Goal: Transaction & Acquisition: Obtain resource

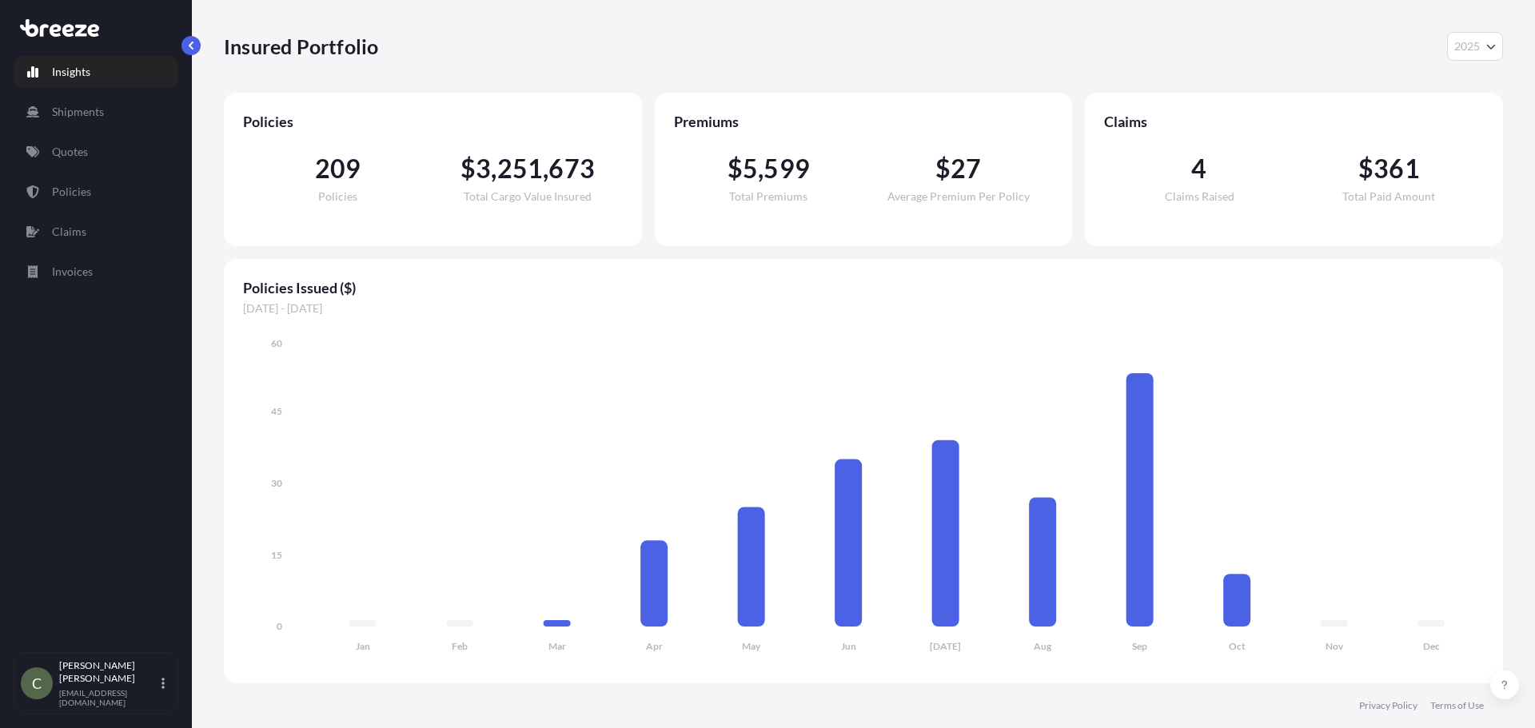
select select "2025"
click at [70, 160] on link "Quotes" at bounding box center [96, 152] width 165 height 32
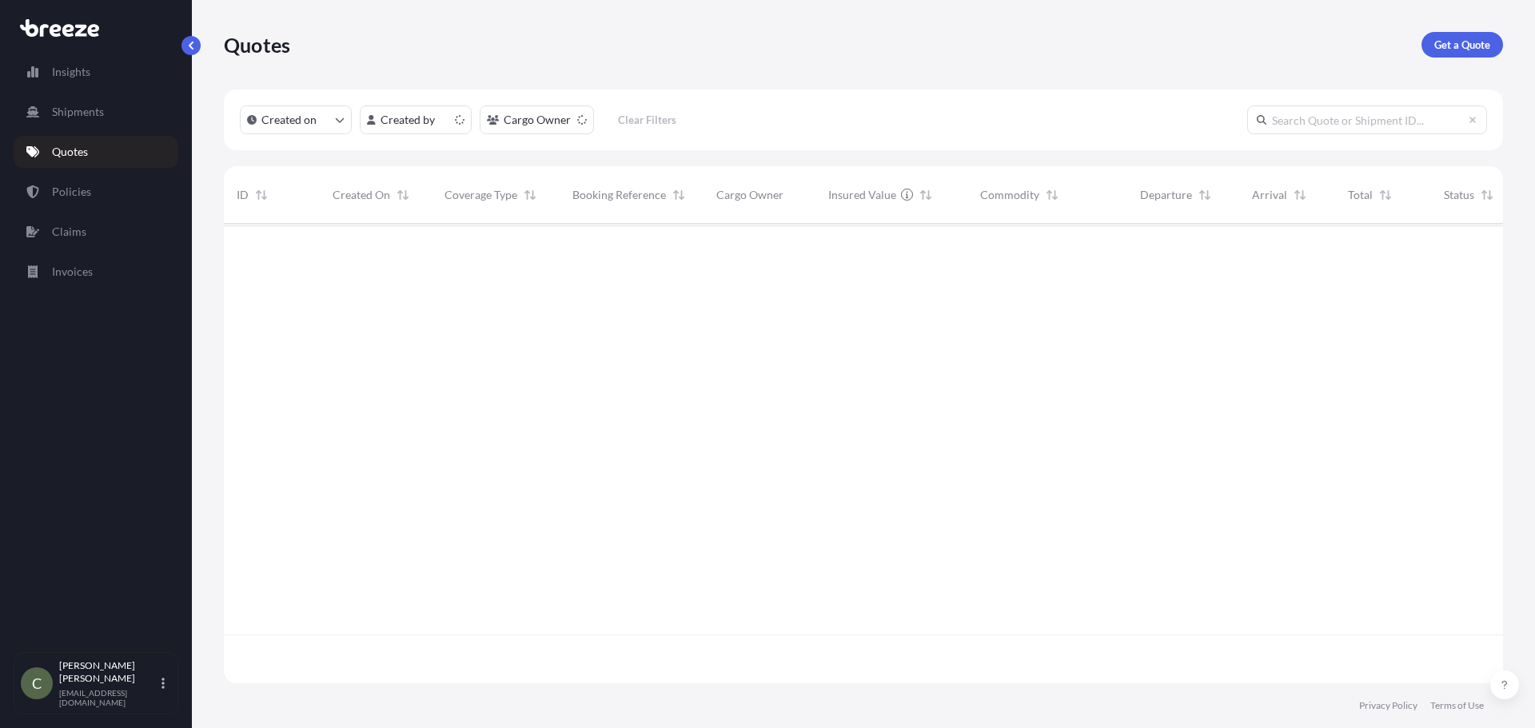
scroll to position [456, 1267]
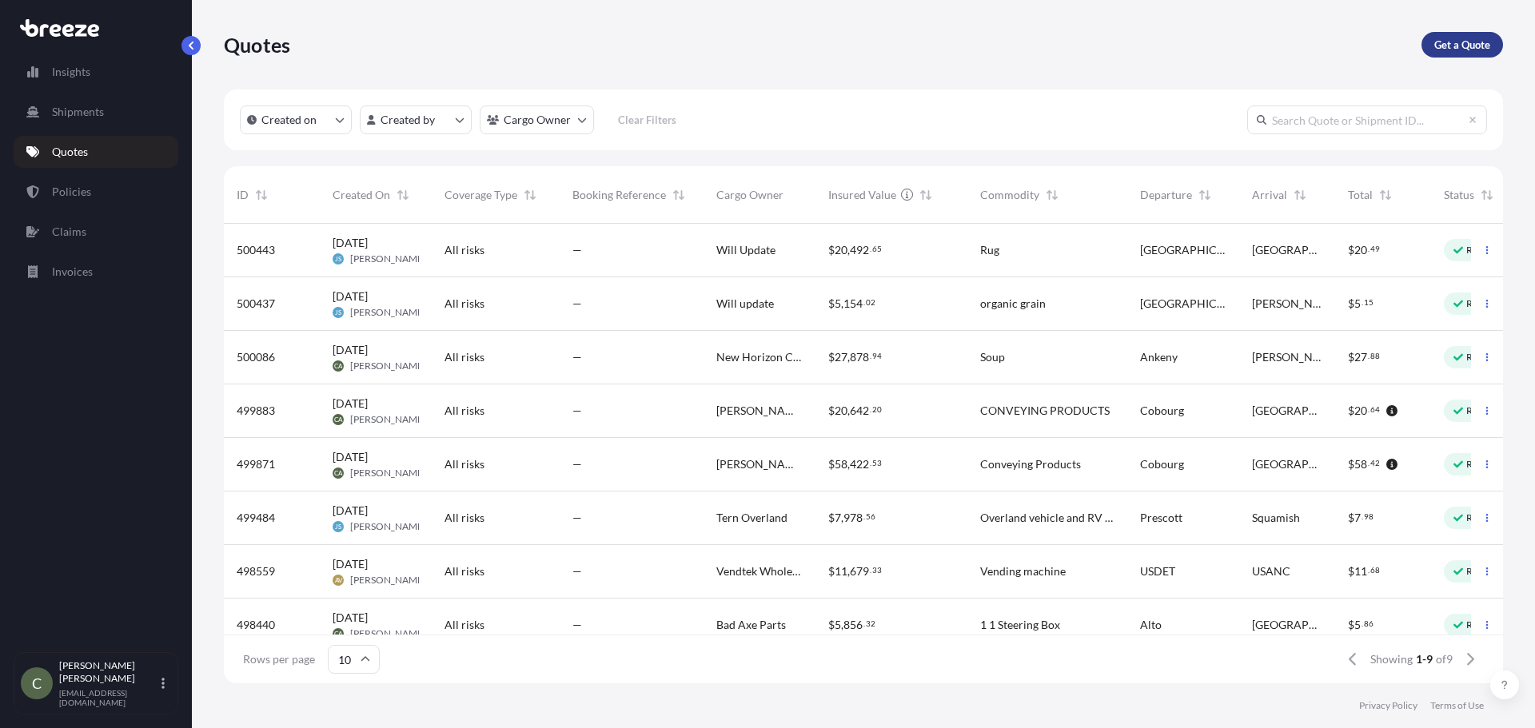
click at [1460, 43] on p "Get a Quote" at bounding box center [1462, 45] width 56 height 16
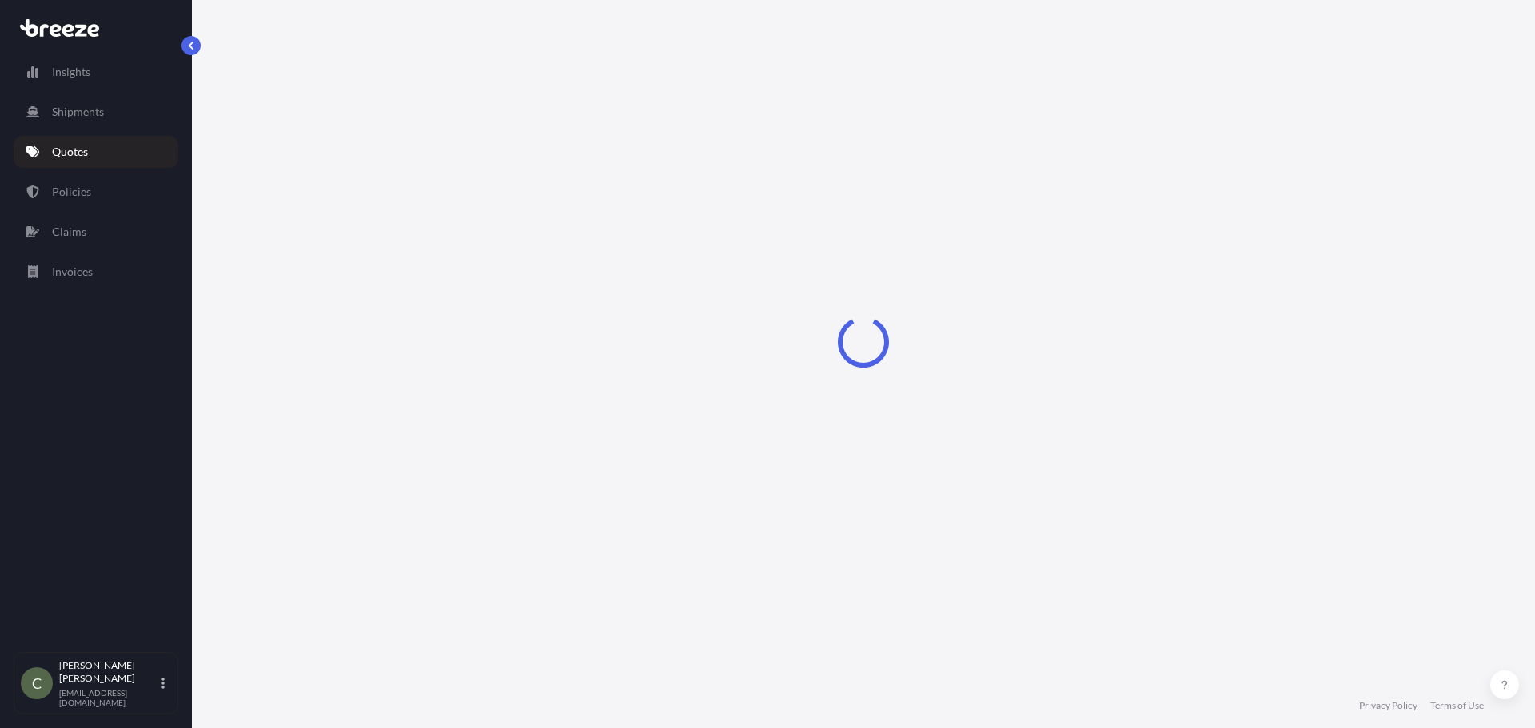
select select "Sea"
select select "1"
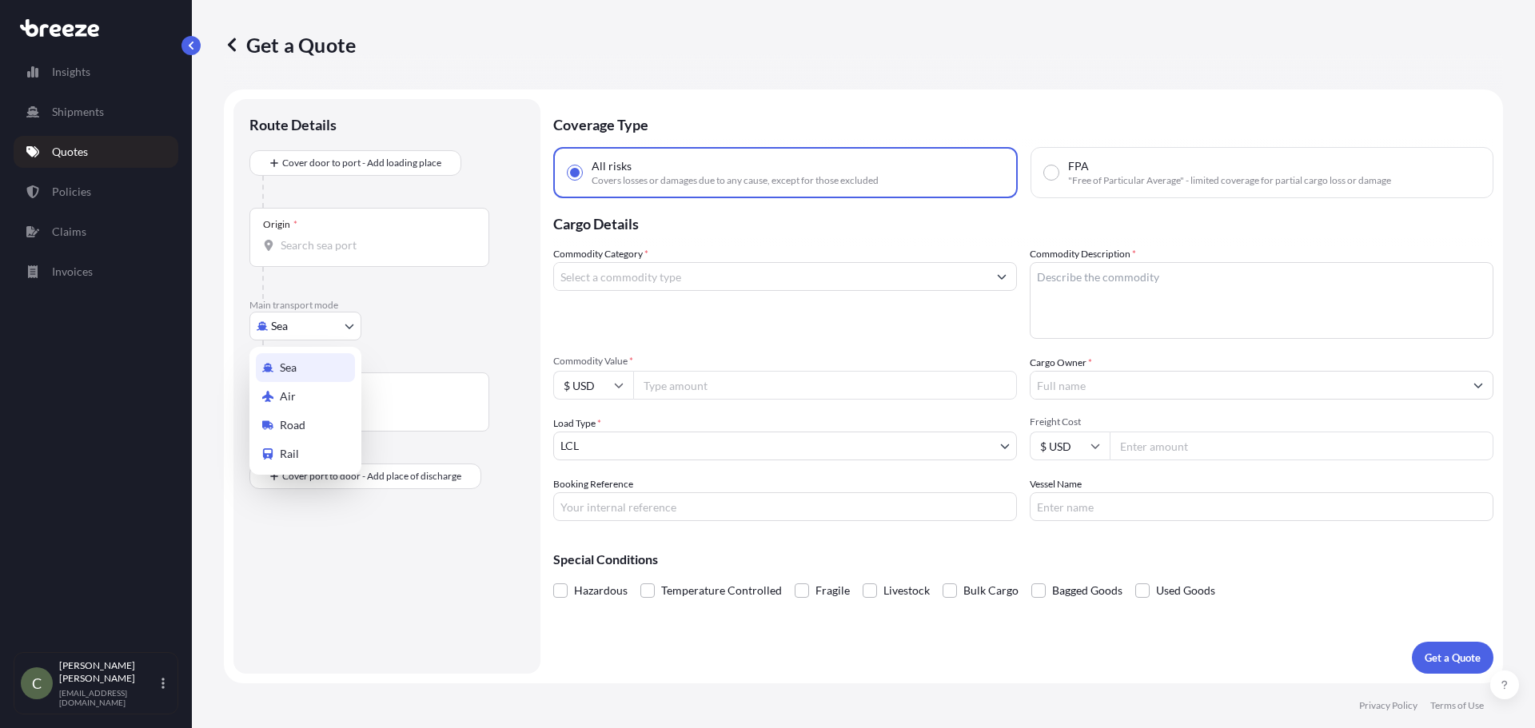
click at [352, 328] on body "Insights Shipments Quotes Policies Claims Invoices C [PERSON_NAME] [EMAIL_ADDRE…" at bounding box center [767, 364] width 1535 height 728
click at [315, 418] on div "Road" at bounding box center [305, 425] width 99 height 29
select select "Road"
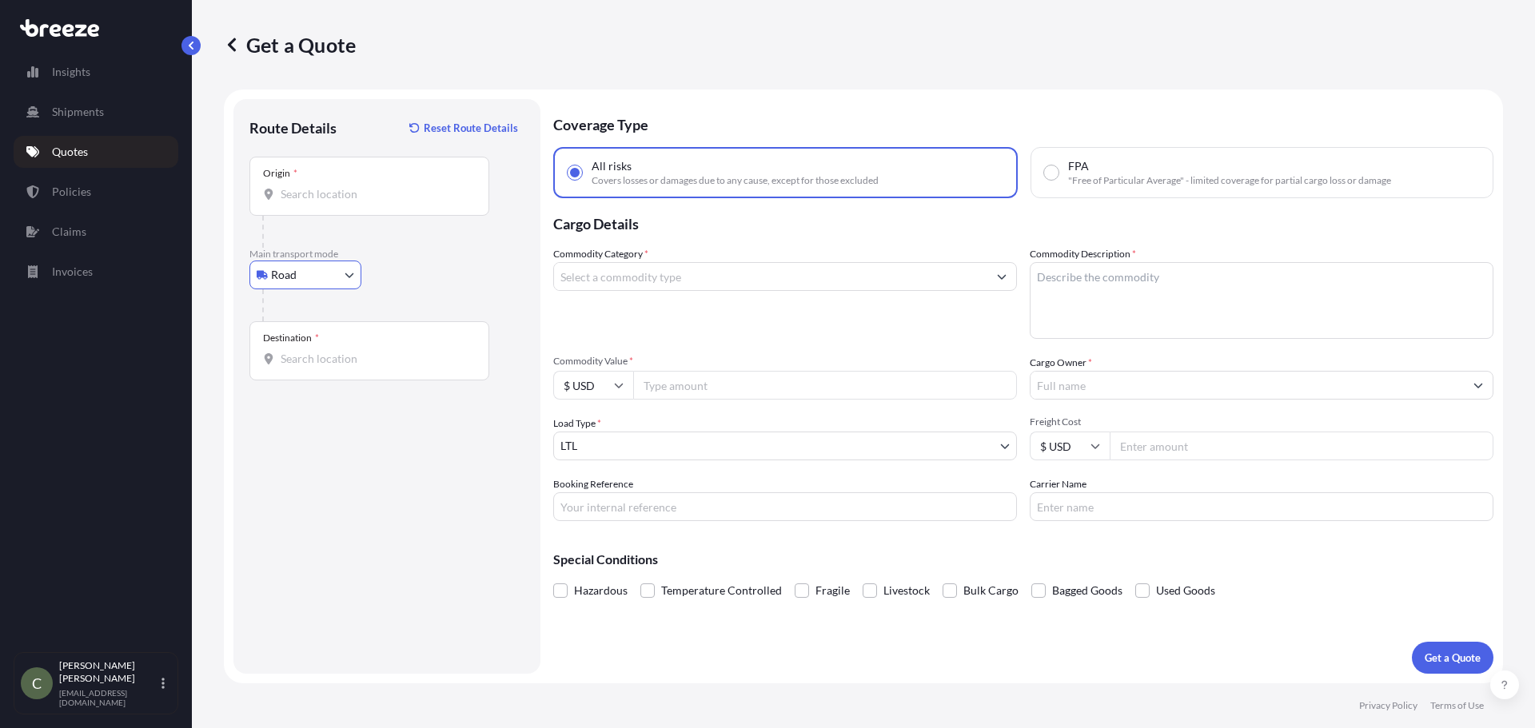
click at [311, 198] on input "Origin *" at bounding box center [375, 194] width 189 height 16
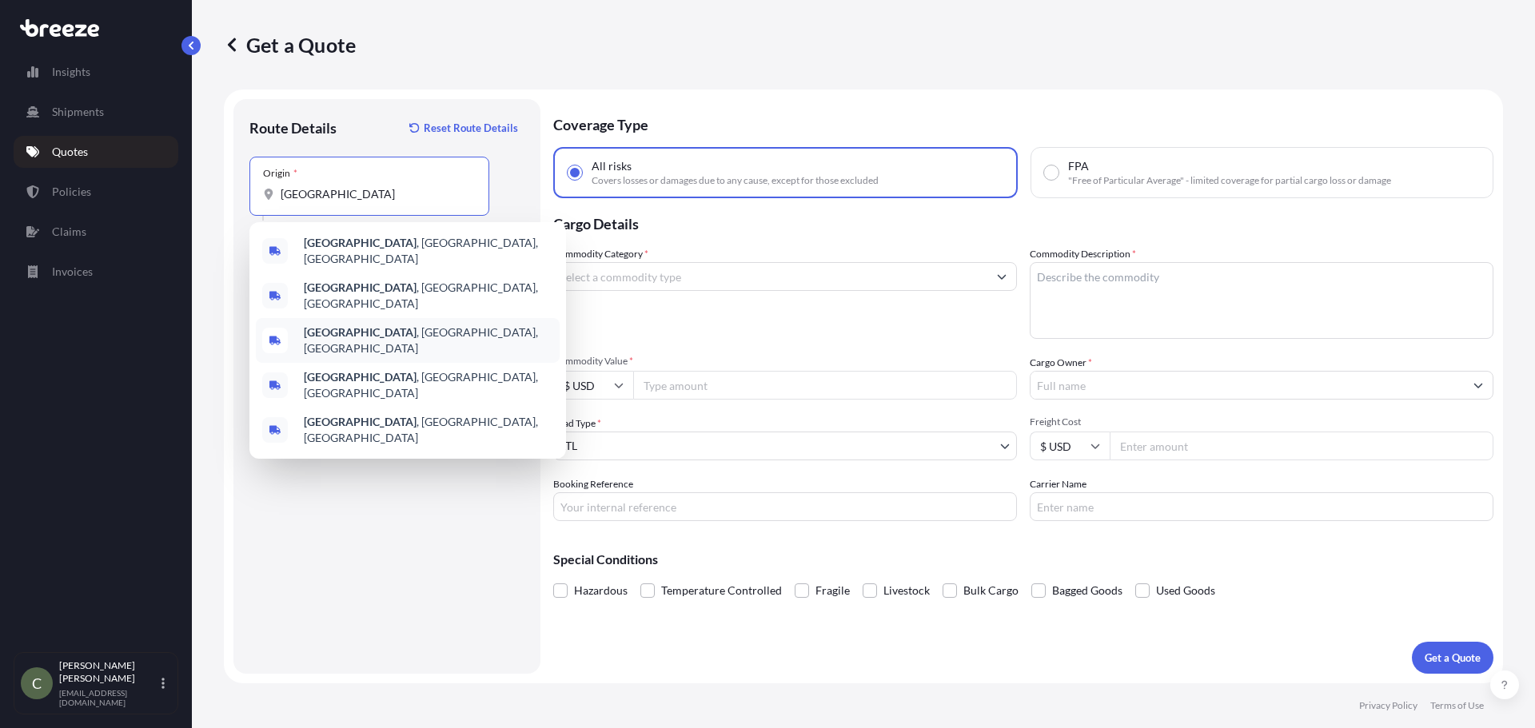
click at [326, 325] on b "[GEOGRAPHIC_DATA]" at bounding box center [360, 332] width 113 height 14
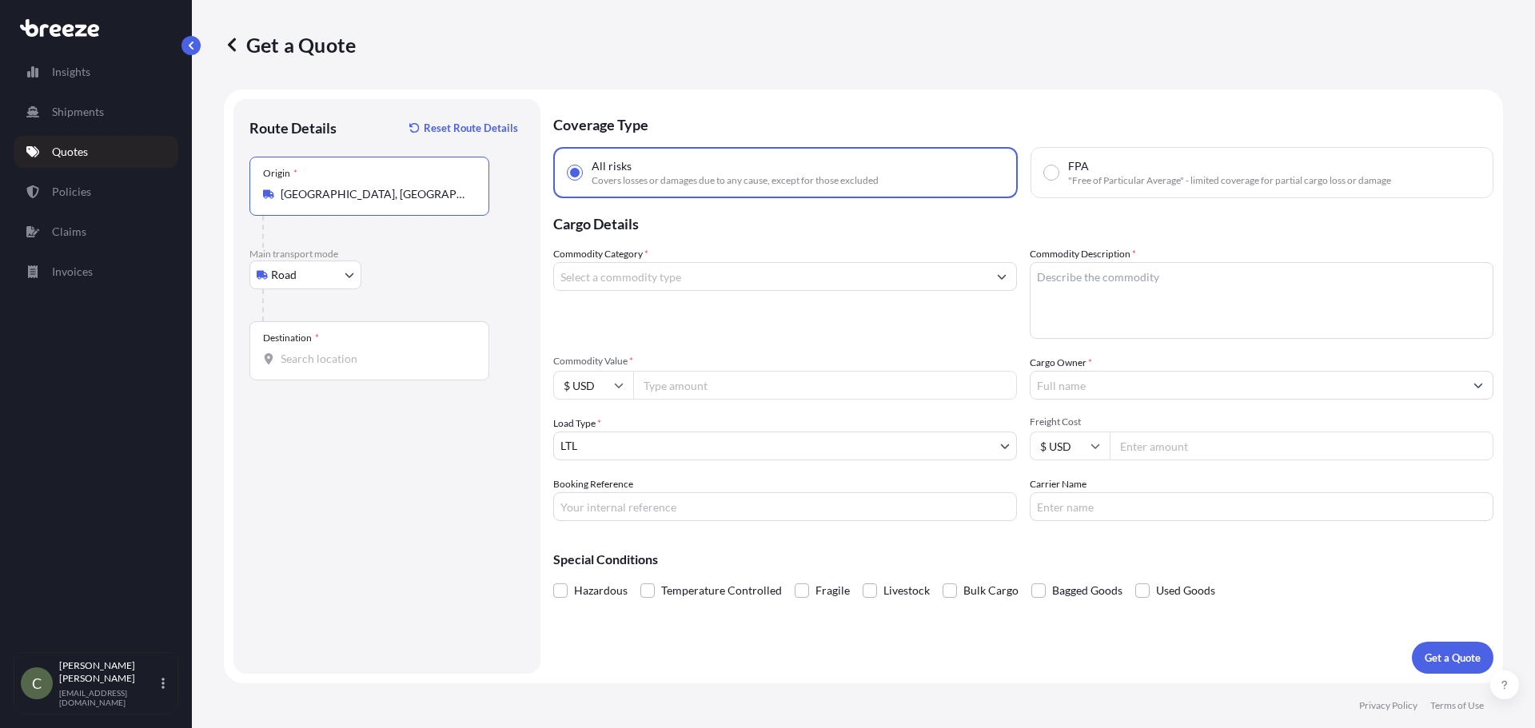
type input "[GEOGRAPHIC_DATA], [GEOGRAPHIC_DATA], [GEOGRAPHIC_DATA]"
click at [321, 372] on div "Destination *" at bounding box center [369, 350] width 240 height 59
click at [321, 367] on input "Destination *" at bounding box center [375, 359] width 189 height 16
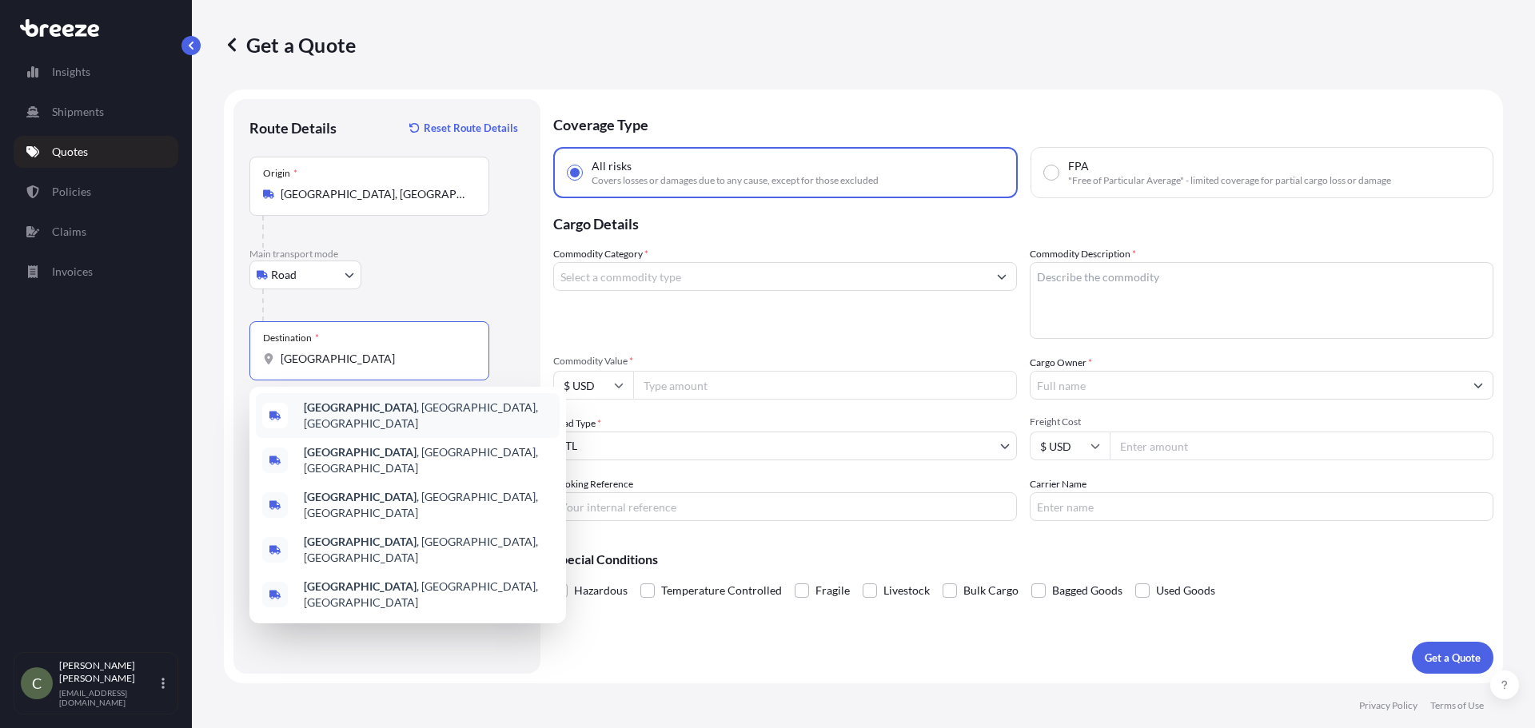
click at [327, 412] on b "[GEOGRAPHIC_DATA]" at bounding box center [360, 407] width 113 height 14
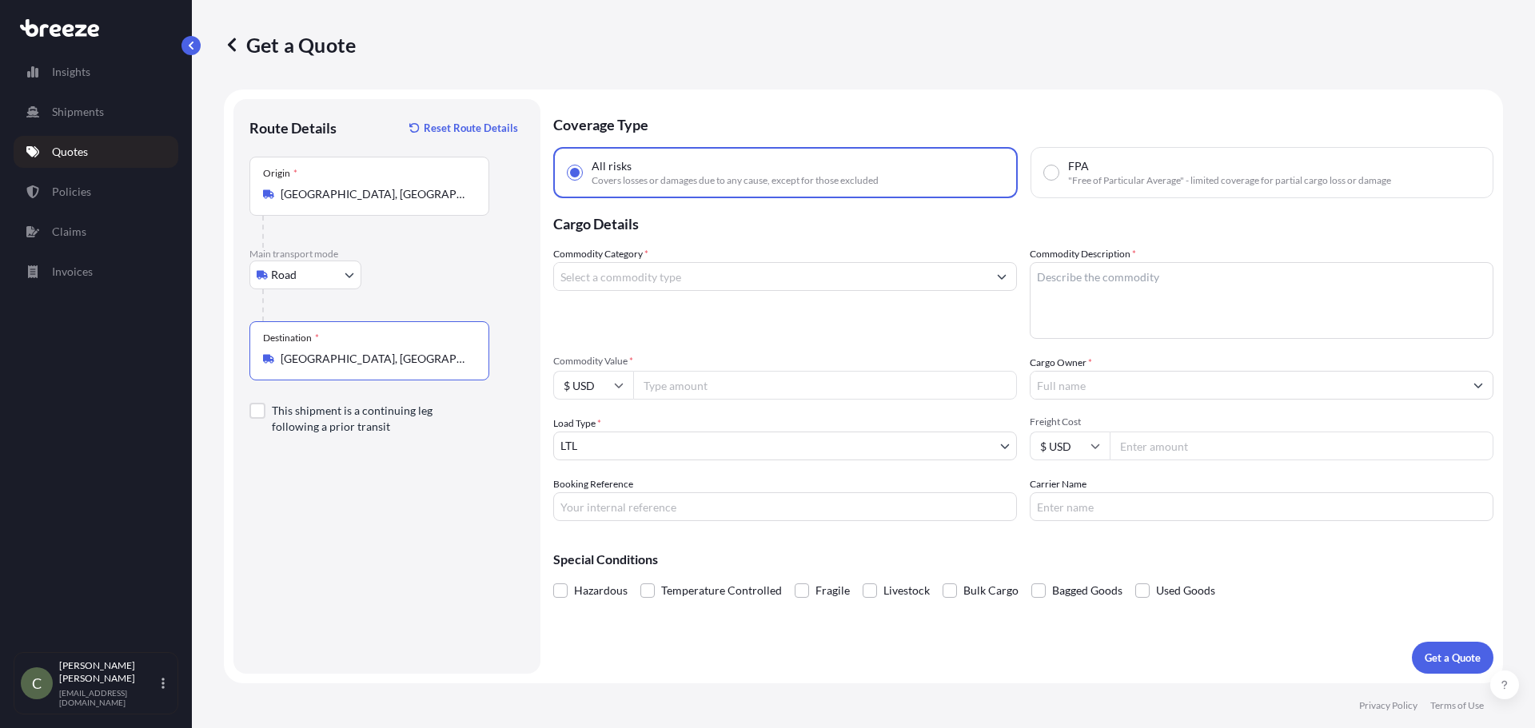
type input "[GEOGRAPHIC_DATA], [GEOGRAPHIC_DATA], [GEOGRAPHIC_DATA]"
click at [719, 273] on input "Commodity Category *" at bounding box center [770, 276] width 433 height 29
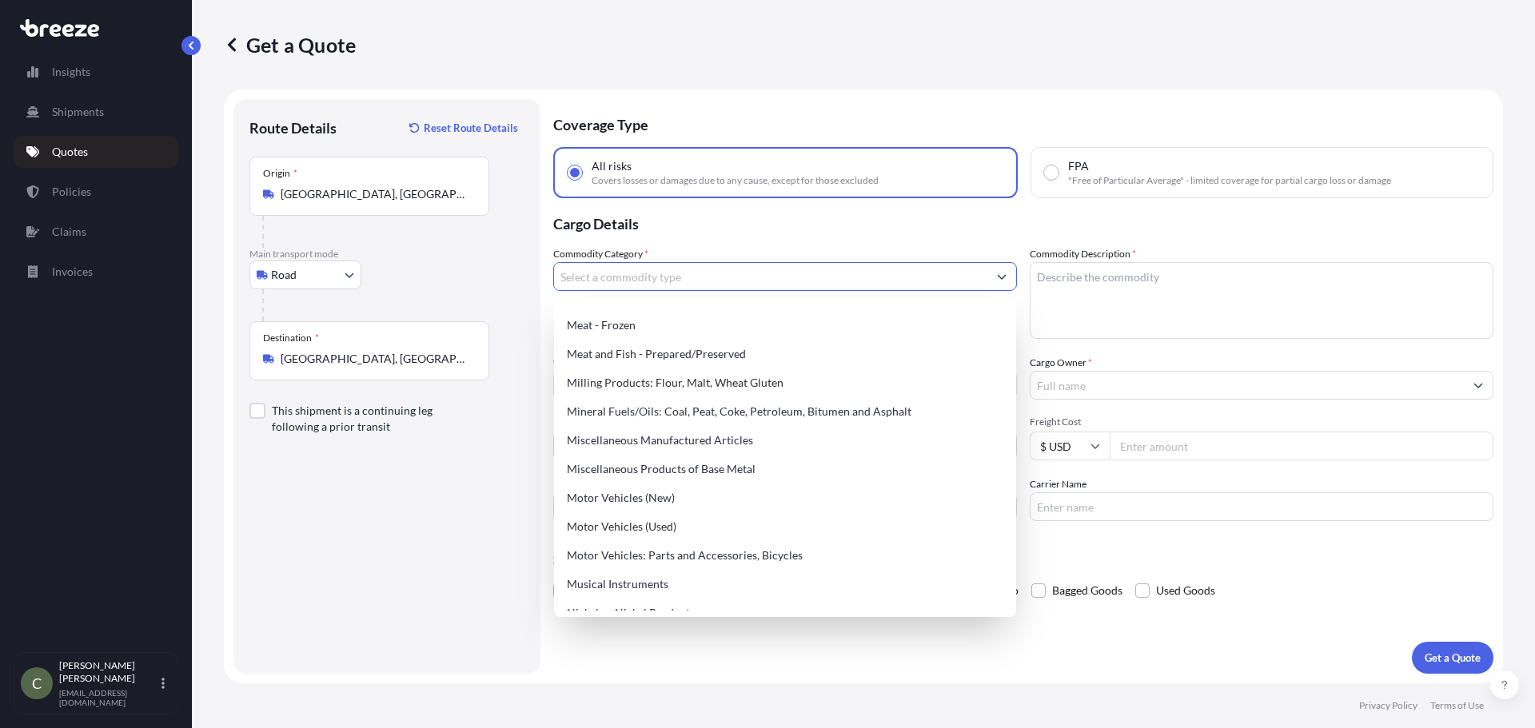
scroll to position [2158, 0]
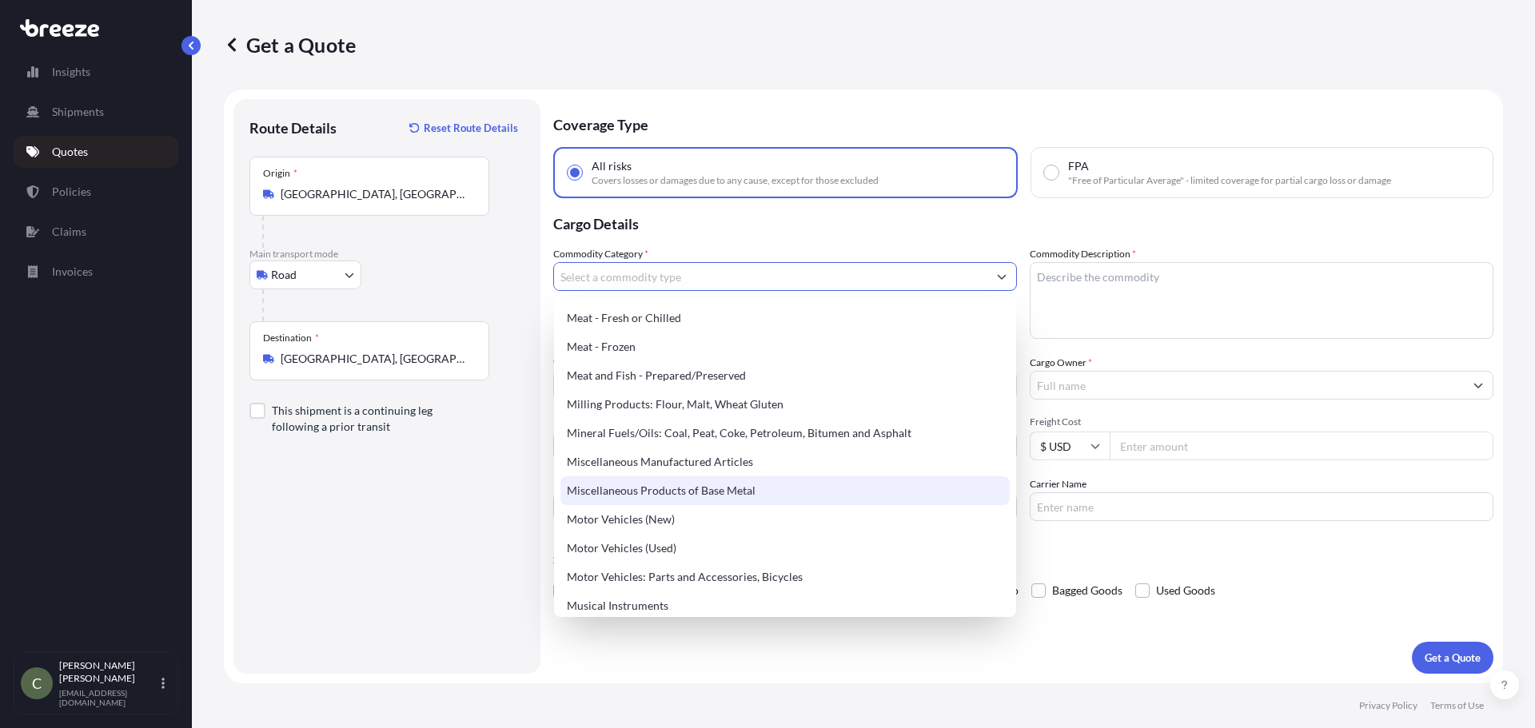
click at [727, 488] on div "Miscellaneous Products of Base Metal" at bounding box center [784, 490] width 449 height 29
type input "Miscellaneous Products of Base Metal"
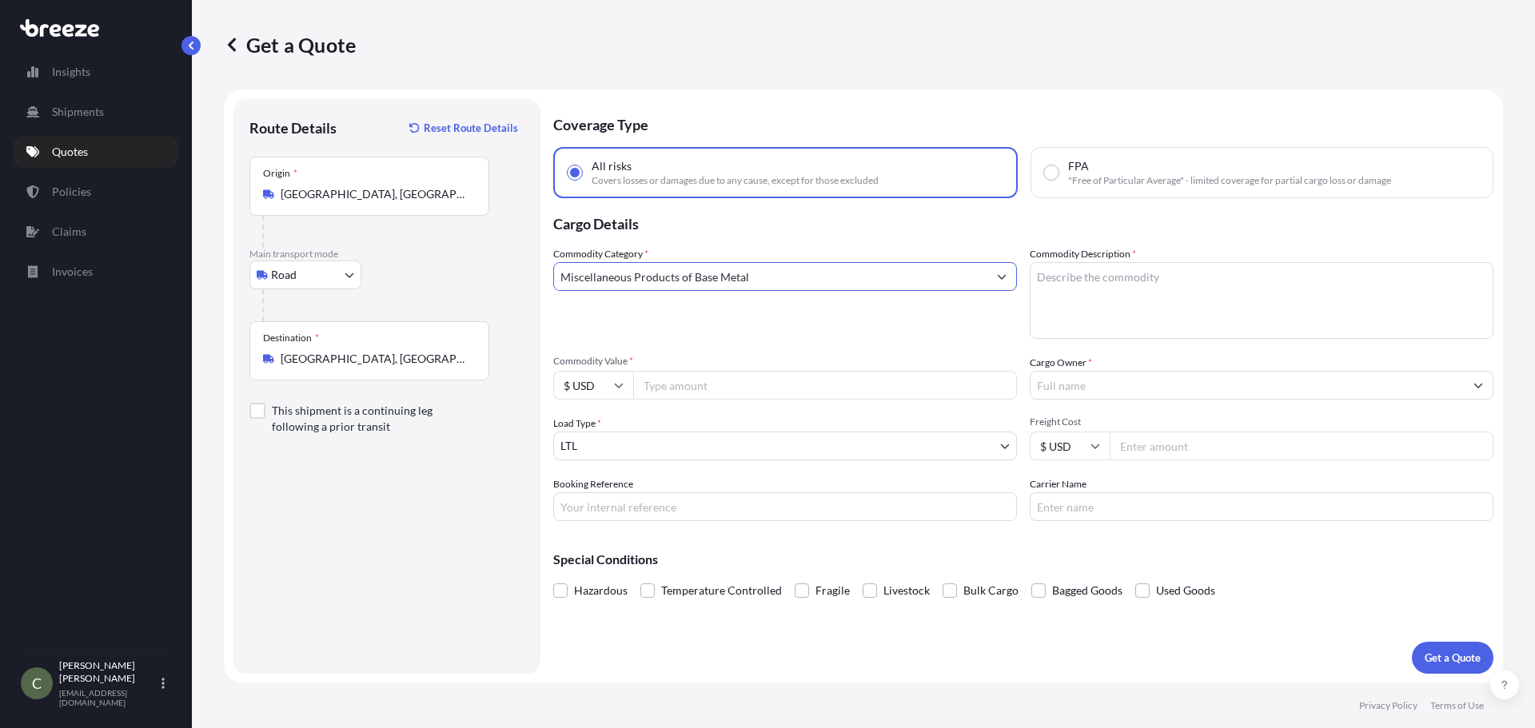
click at [1078, 301] on textarea "Commodity Description *" at bounding box center [1262, 300] width 464 height 77
type textarea "Finished Brass"
click at [875, 395] on input "Commodity Value *" at bounding box center [825, 385] width 384 height 29
type input "5000"
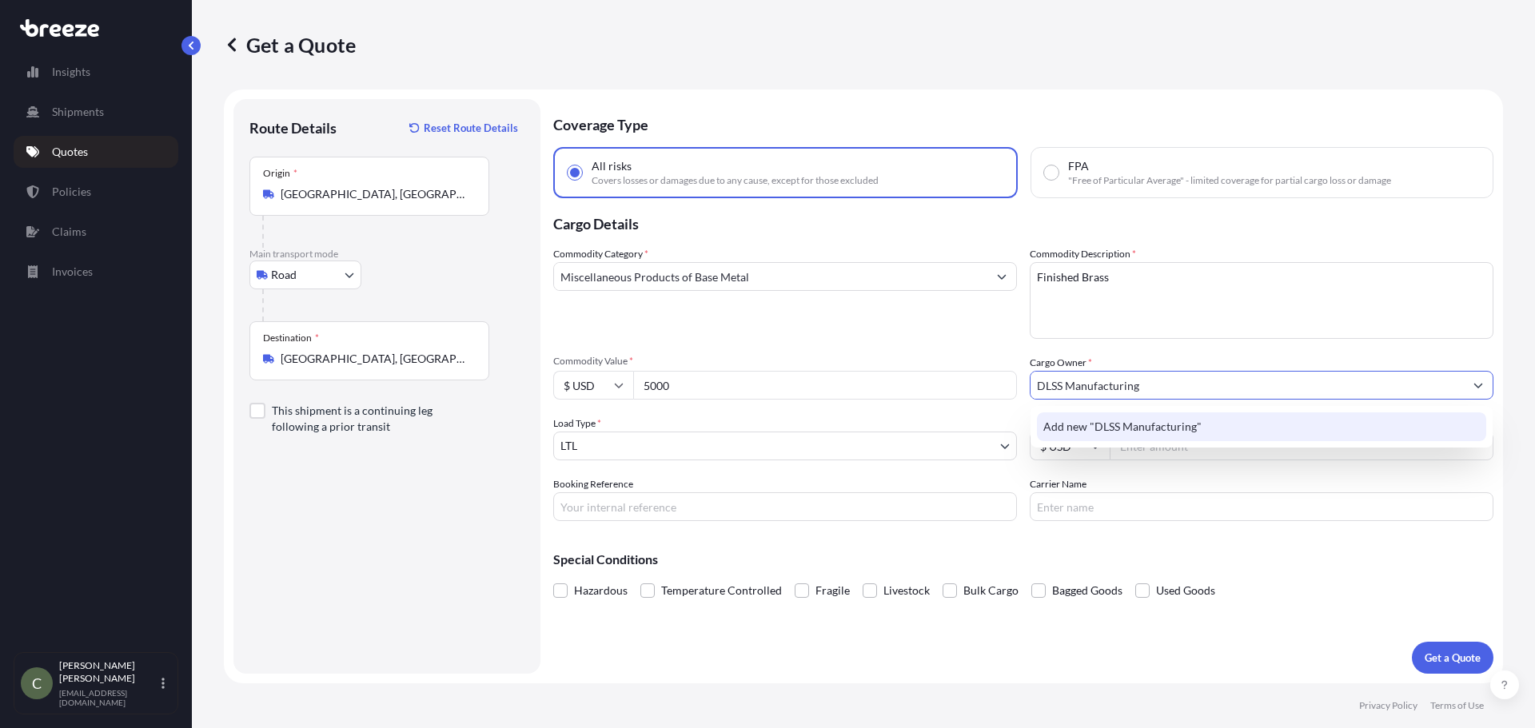
click at [1077, 431] on span "Add new "DLSS Manufacturing"" at bounding box center [1122, 427] width 158 height 16
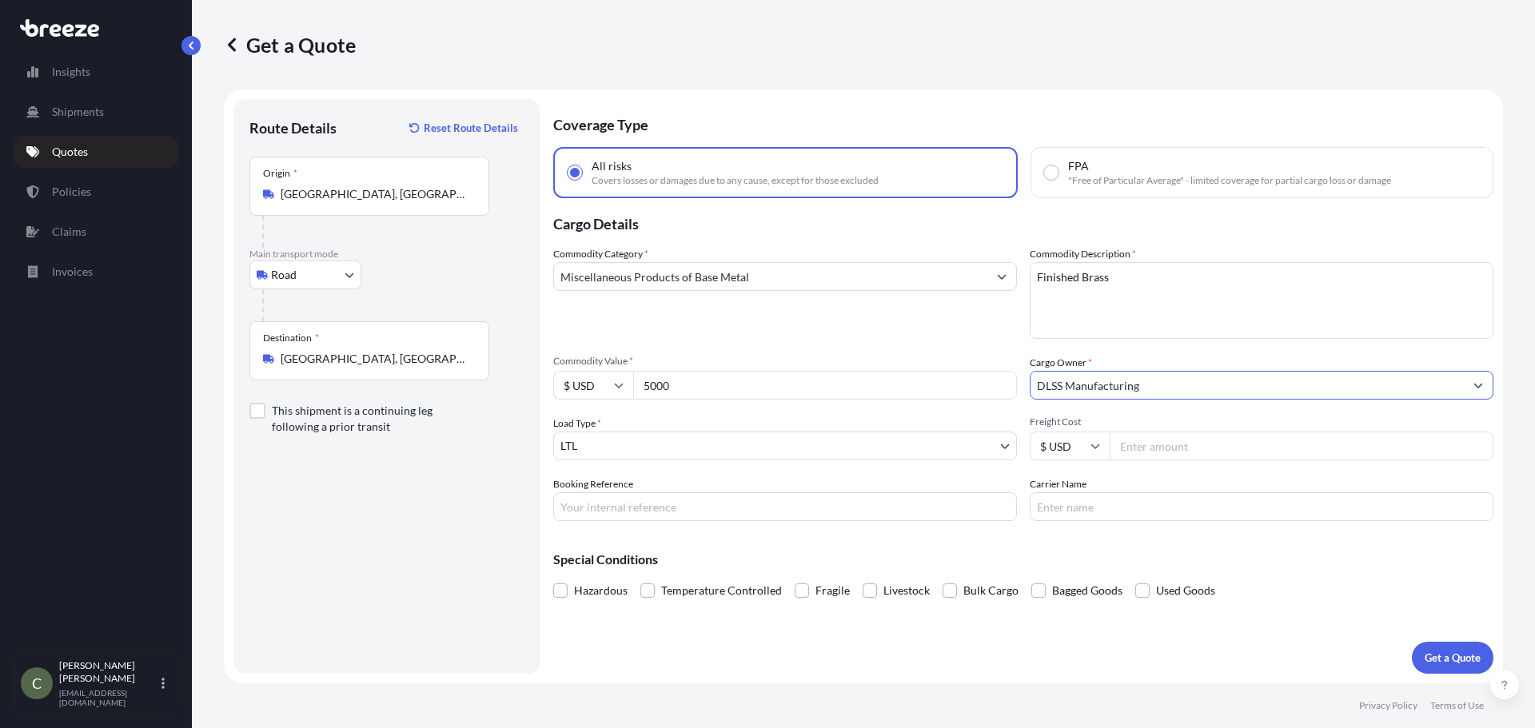
type input "DLSS Manufacturing"
click at [1144, 453] on input "Freight Cost" at bounding box center [1302, 446] width 384 height 29
type input "389.71"
click at [1237, 607] on div "Coverage Type All risks Covers losses or damages due to any cause, except for t…" at bounding box center [1023, 386] width 940 height 575
click at [1450, 649] on button "Get a Quote" at bounding box center [1453, 658] width 82 height 32
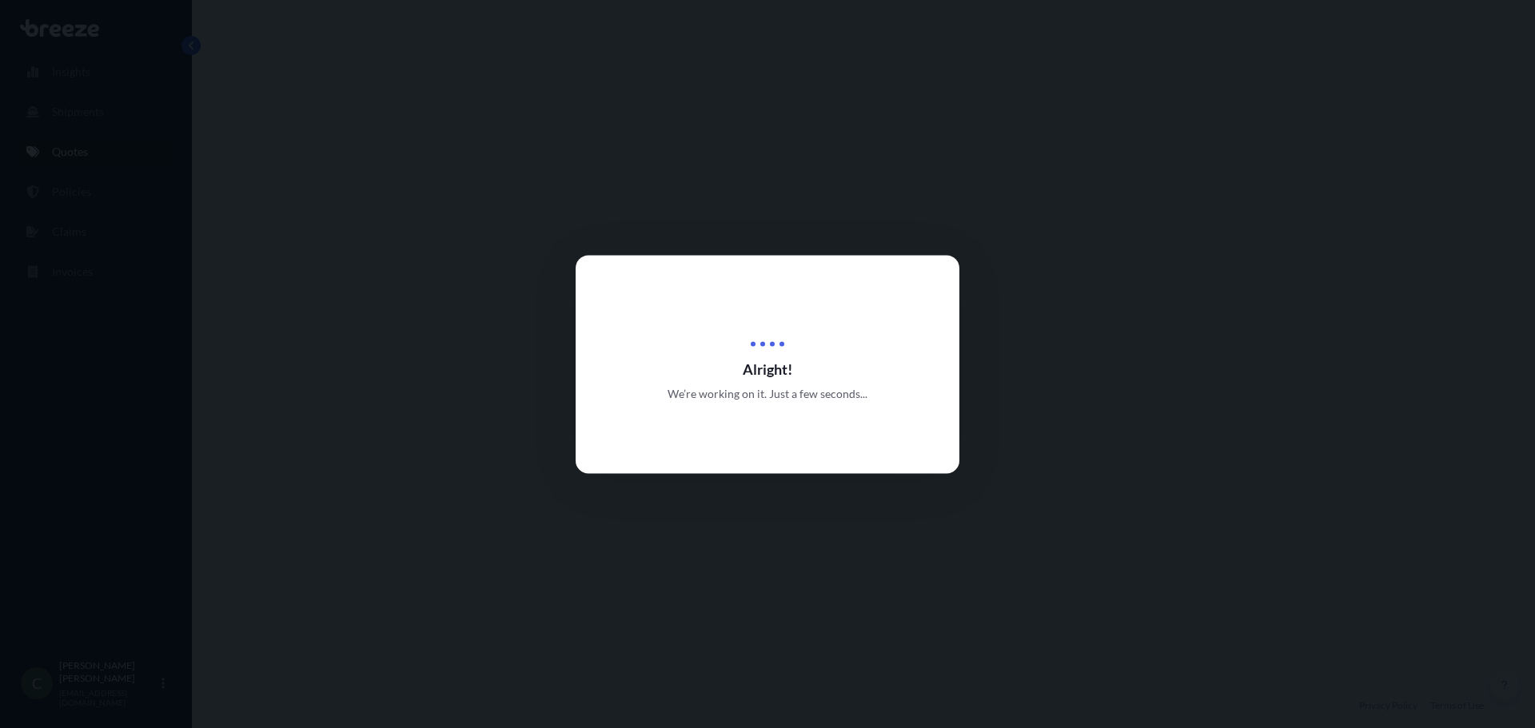
select select "Road"
select select "1"
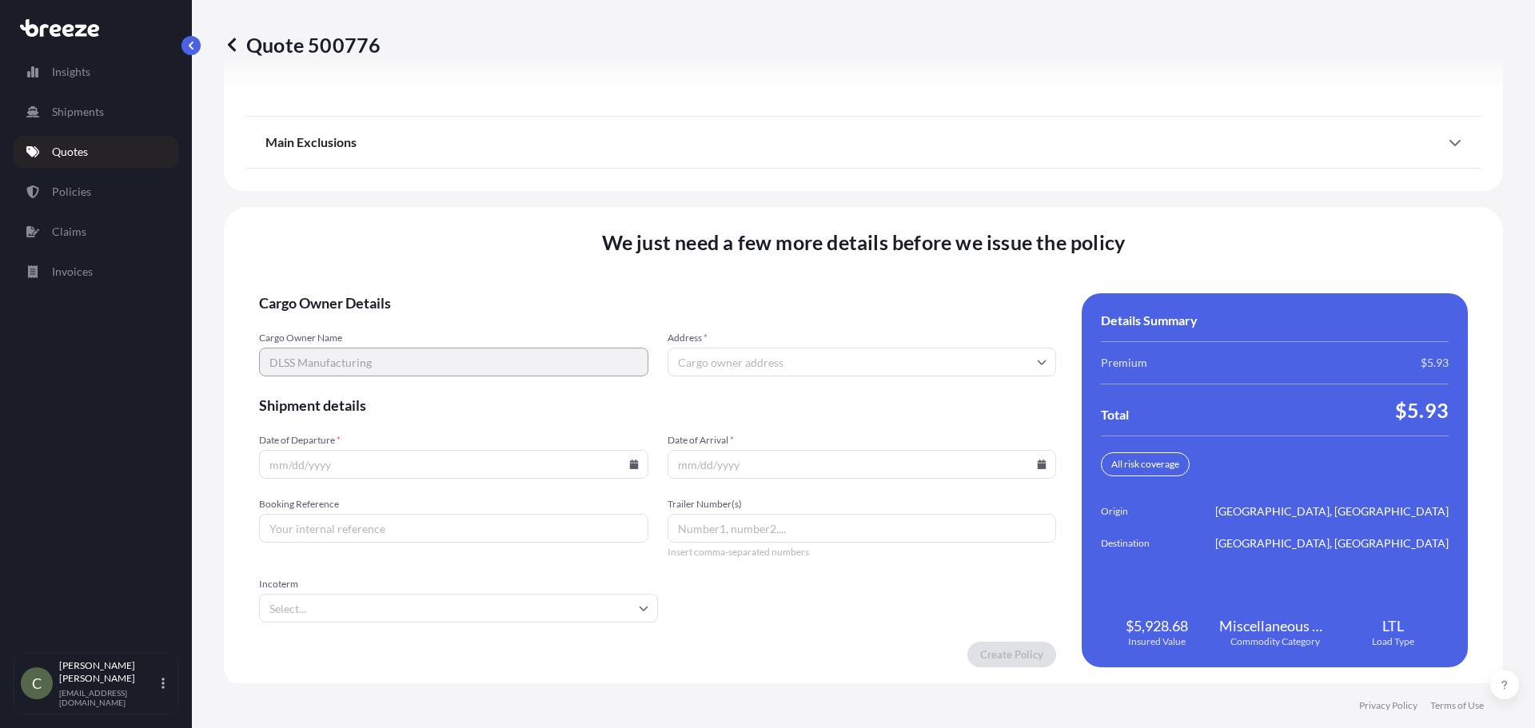
scroll to position [2063, 0]
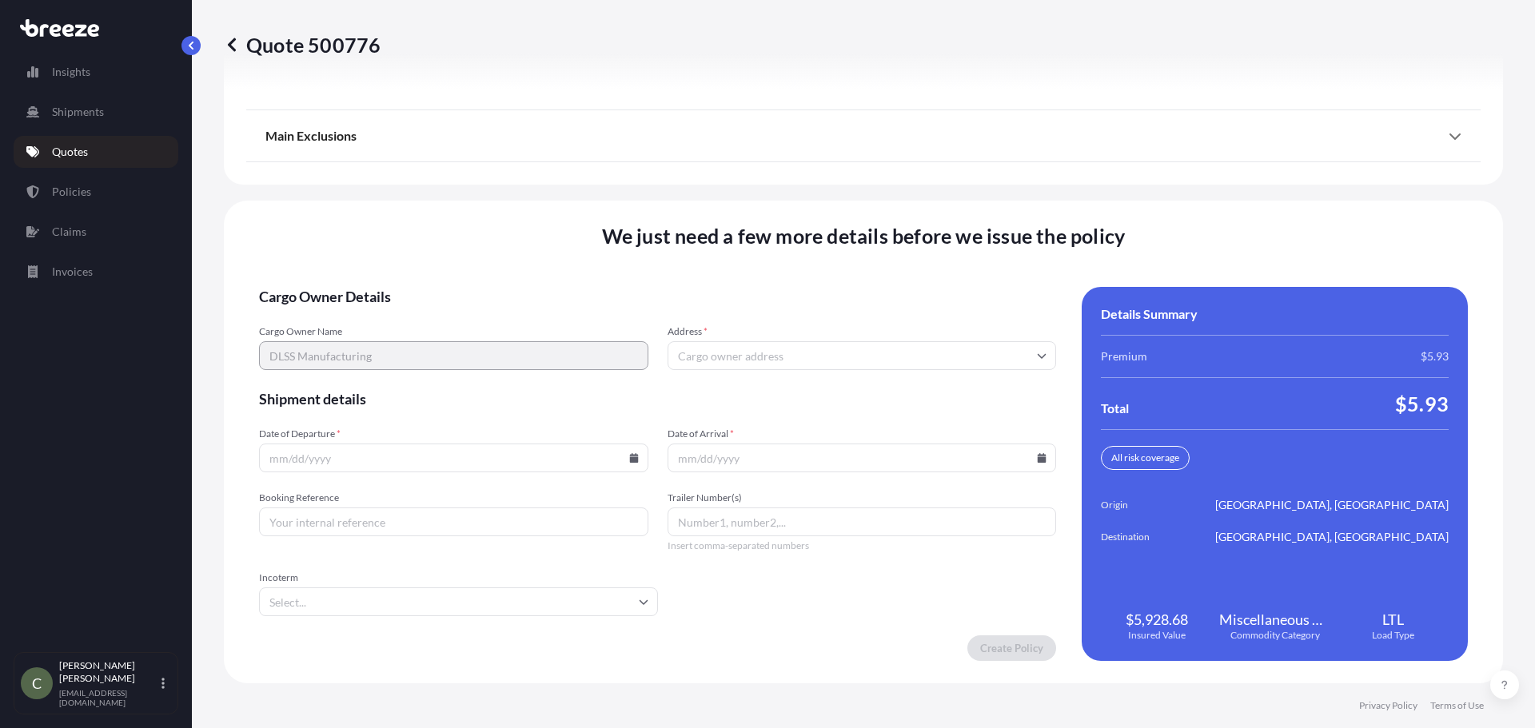
click at [801, 353] on input "Address *" at bounding box center [861, 355] width 389 height 29
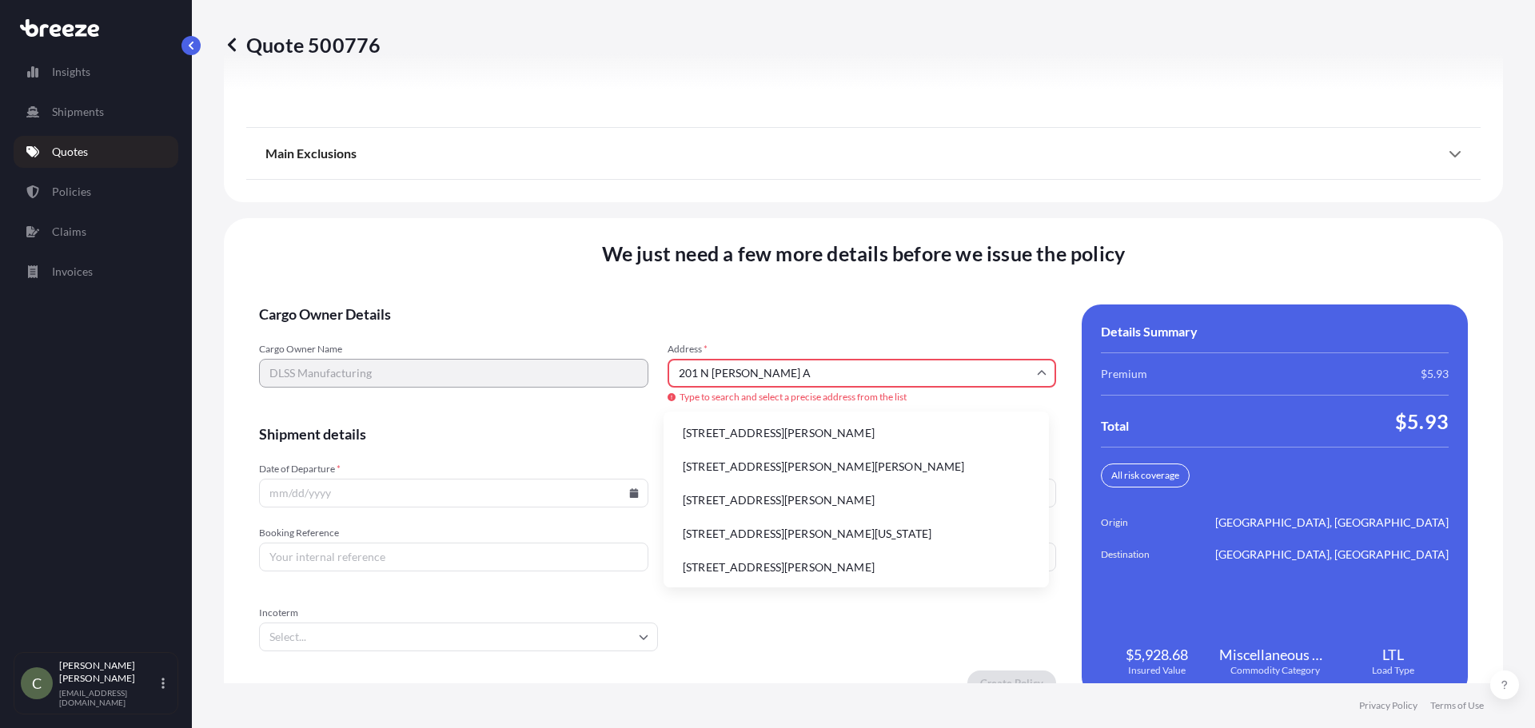
click at [777, 433] on li "[STREET_ADDRESS][PERSON_NAME]" at bounding box center [856, 433] width 373 height 30
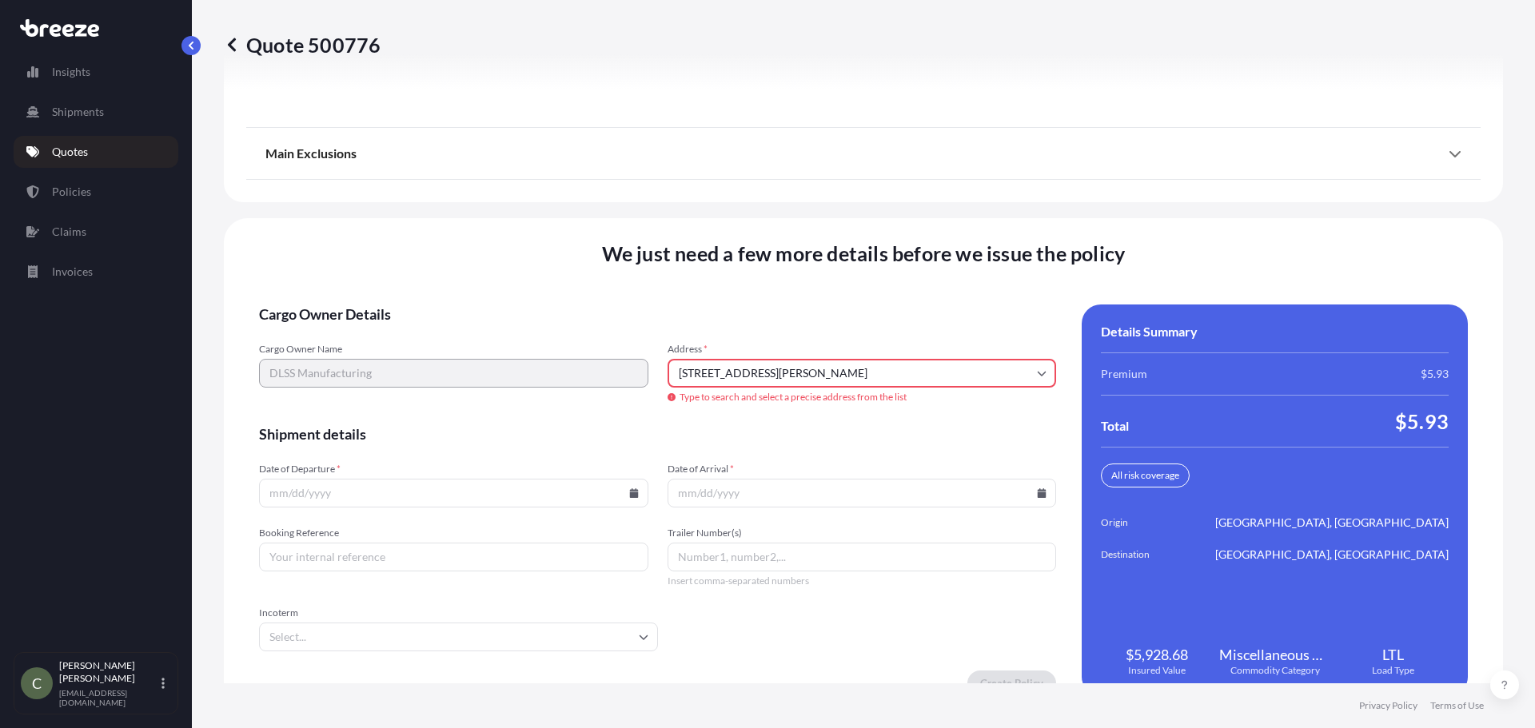
type input "[STREET_ADDRESS][PERSON_NAME]"
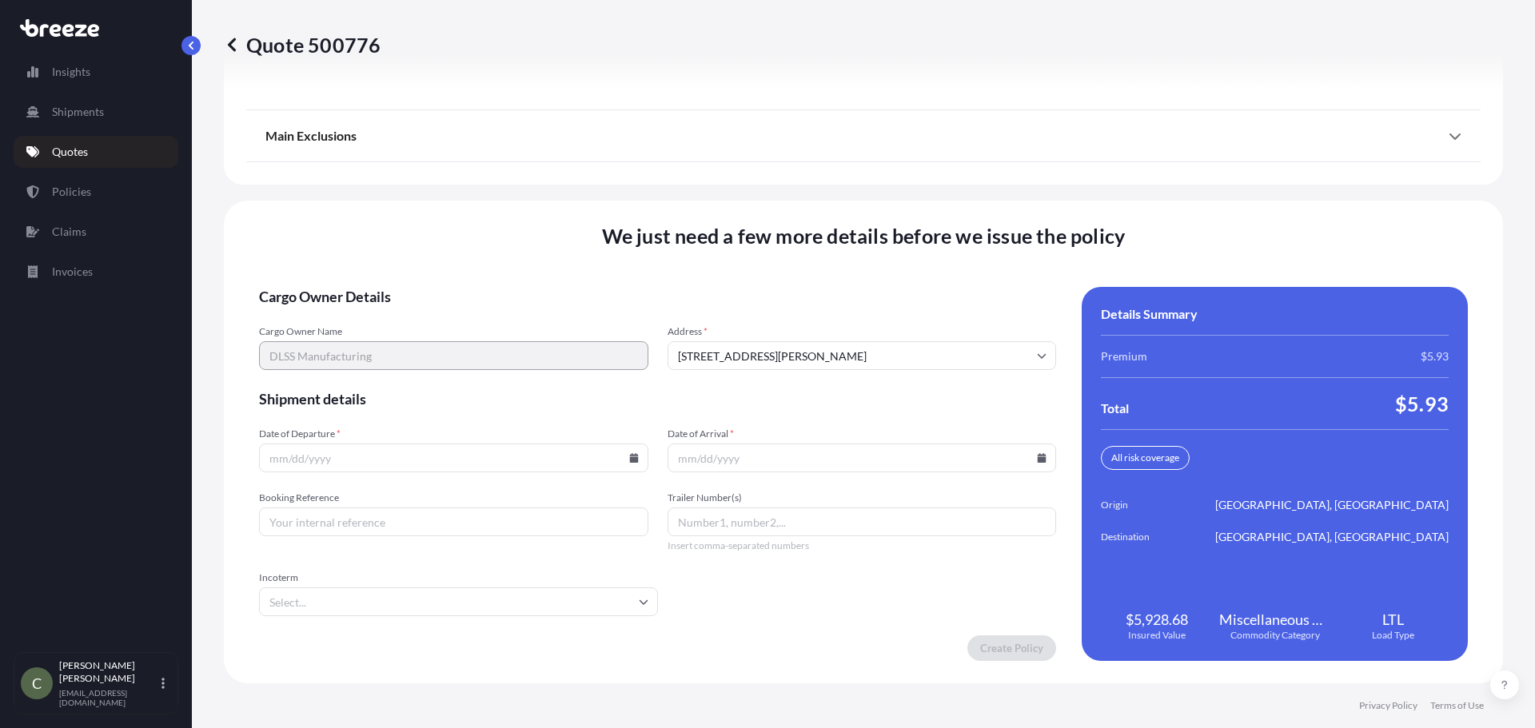
click at [636, 457] on input "Date of Departure *" at bounding box center [453, 458] width 389 height 29
click at [629, 457] on icon at bounding box center [633, 458] width 9 height 10
click at [373, 289] on button "7" at bounding box center [378, 286] width 26 height 26
type input "[DATE]"
click at [1038, 455] on icon at bounding box center [1042, 458] width 9 height 10
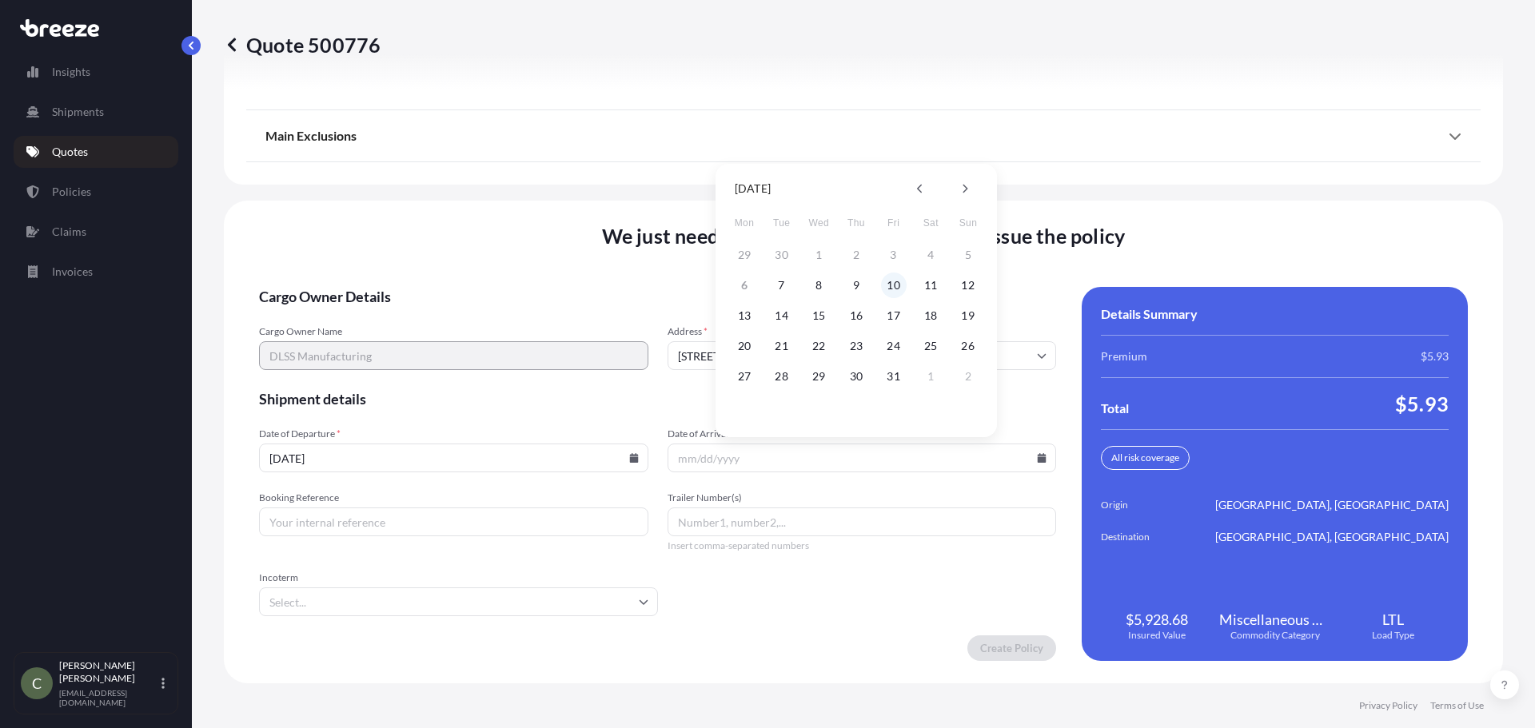
click at [888, 278] on button "10" at bounding box center [894, 286] width 26 height 26
type input "[DATE]"
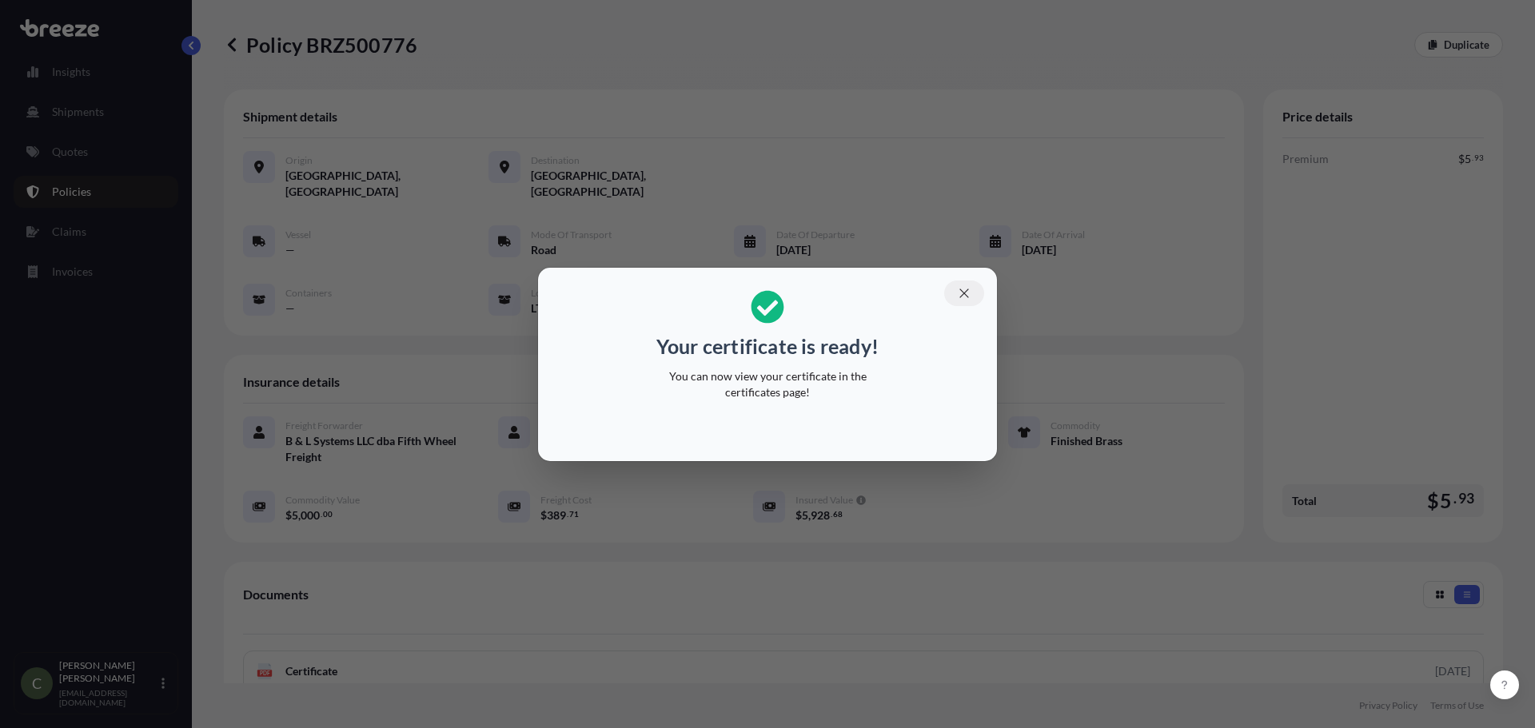
click at [962, 297] on icon "button" at bounding box center [964, 293] width 14 height 14
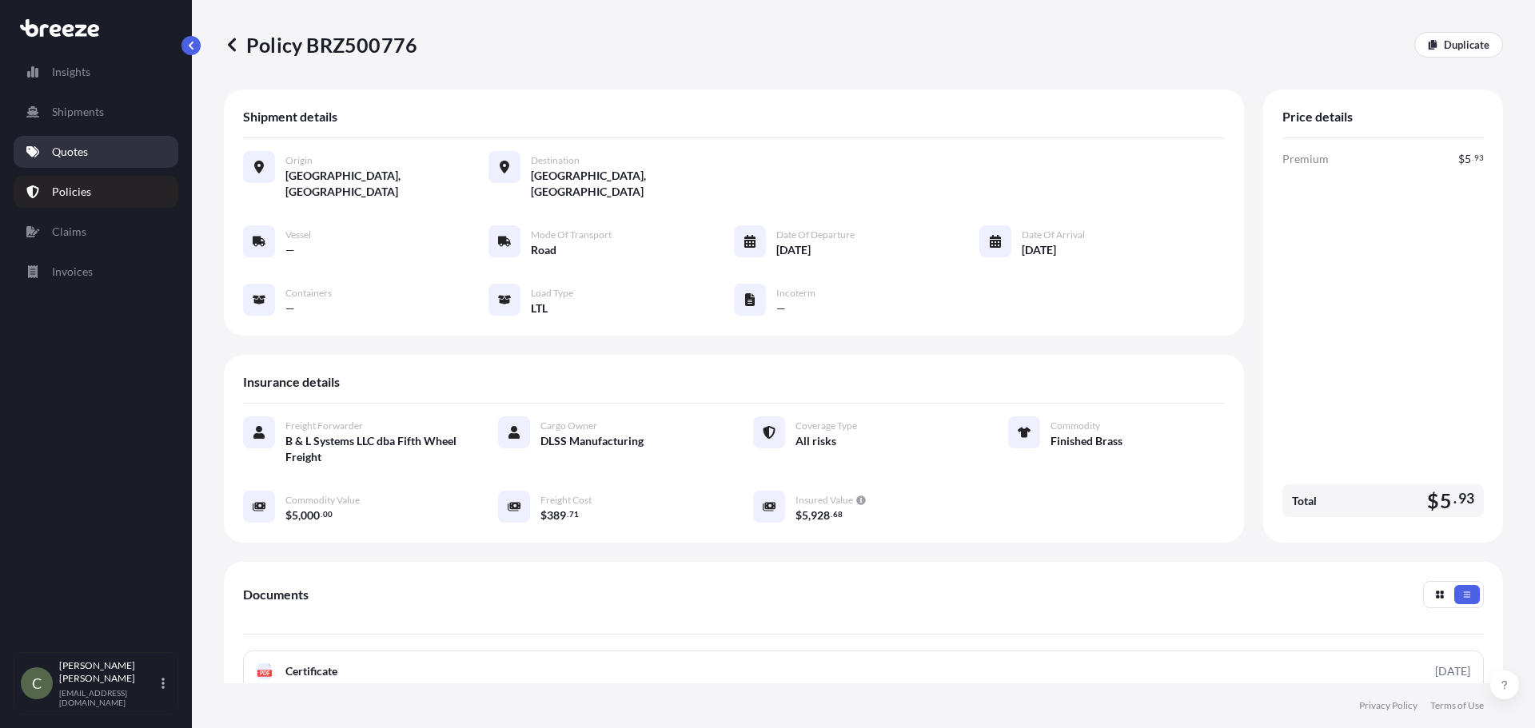
click at [103, 144] on link "Quotes" at bounding box center [96, 152] width 165 height 32
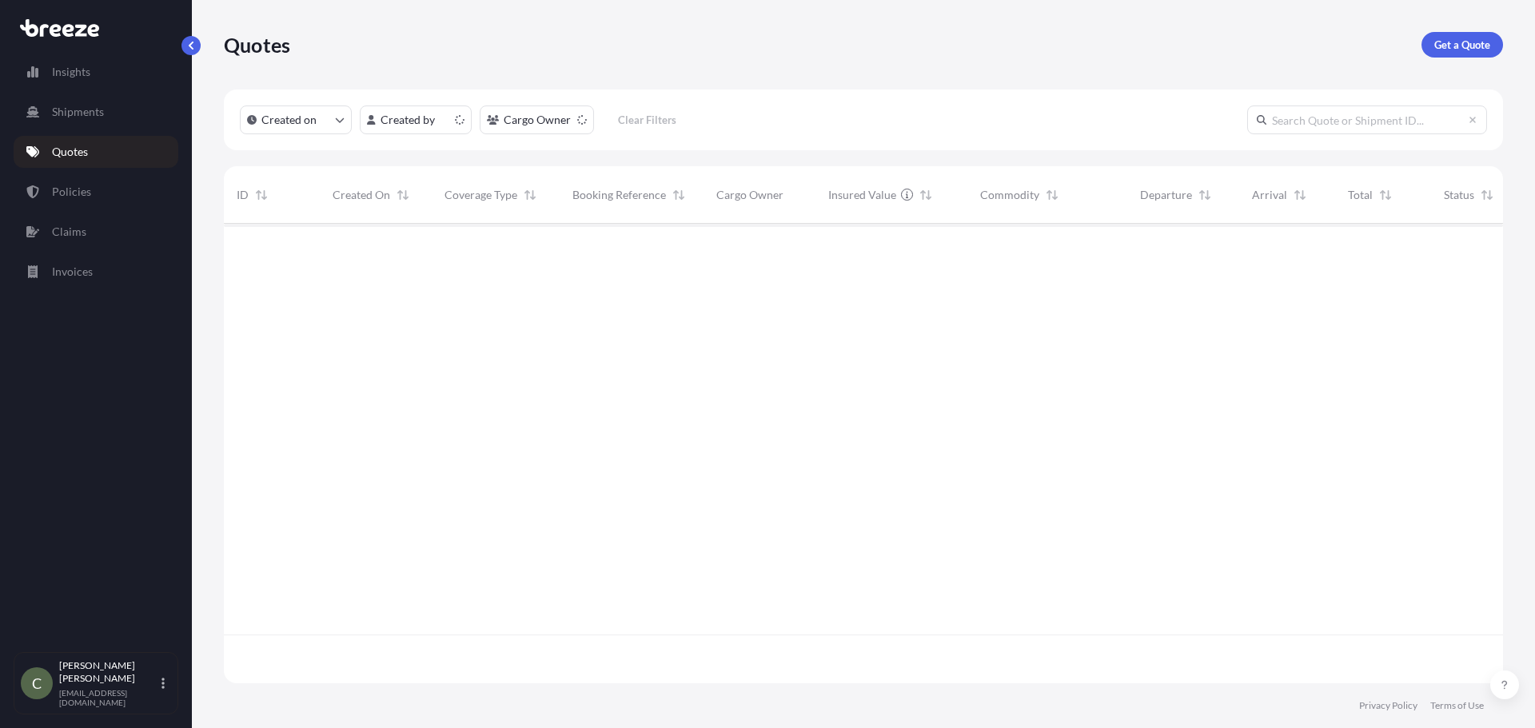
scroll to position [456, 1267]
click at [55, 108] on p "Shipments" at bounding box center [78, 112] width 52 height 16
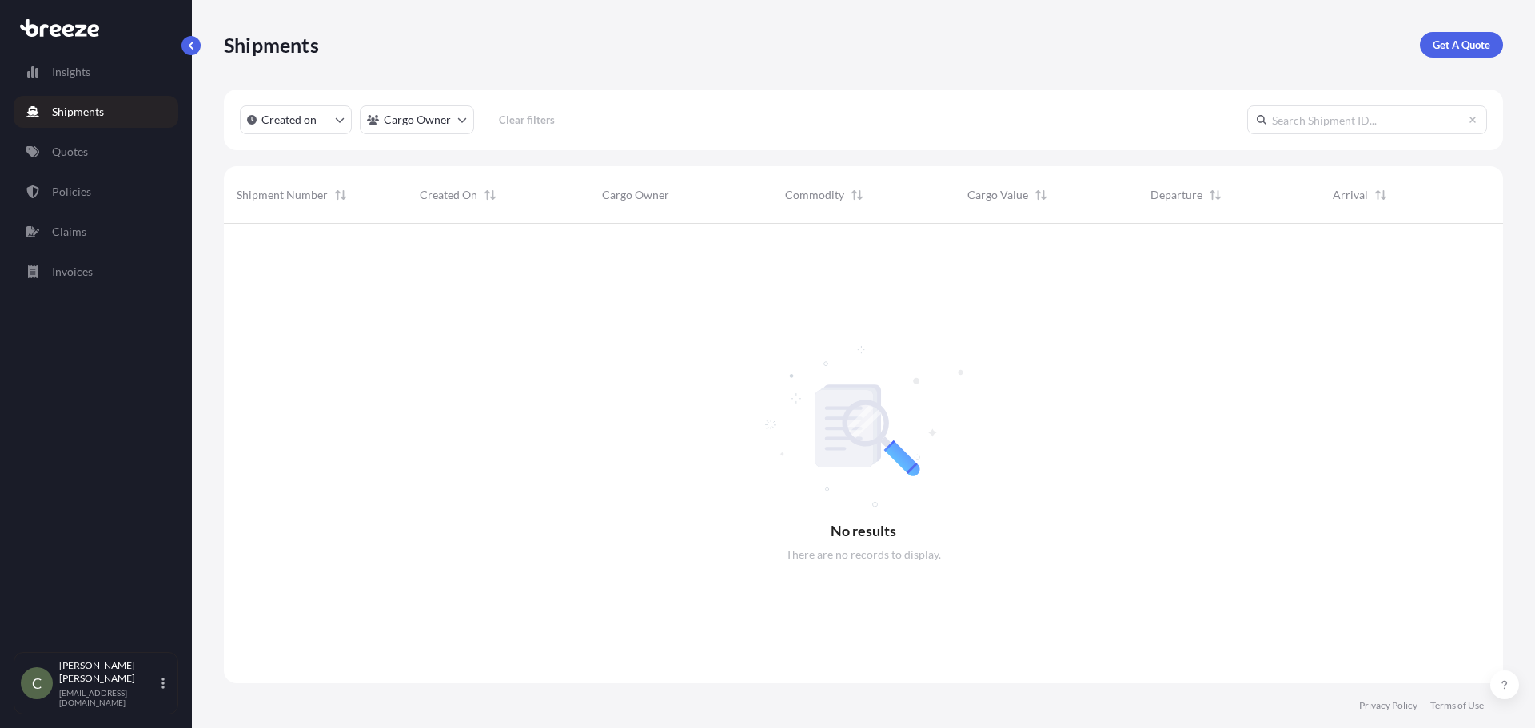
scroll to position [505, 1267]
